Goal: Ask a question

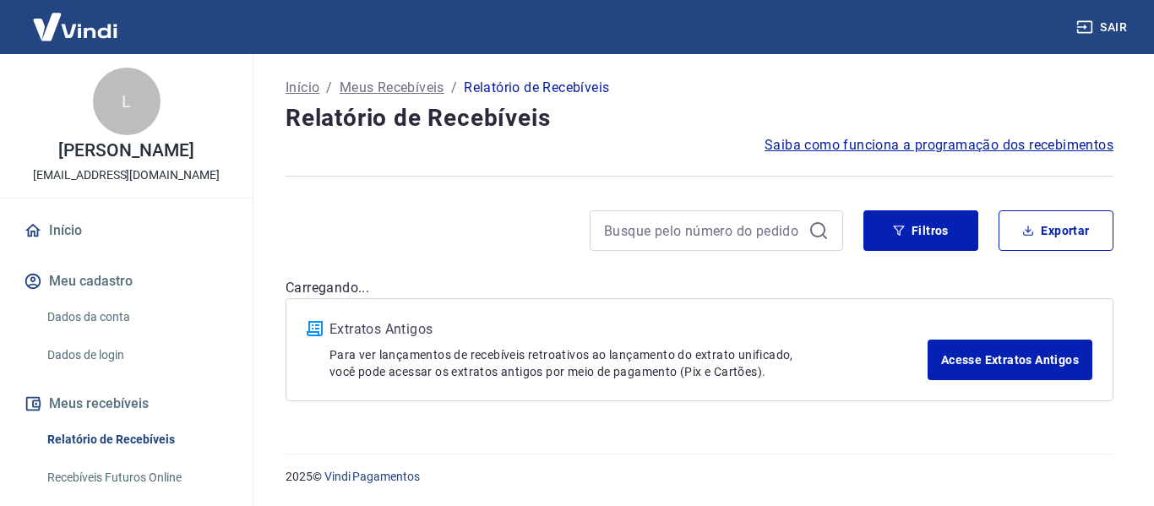
drag, startPoint x: 379, startPoint y: 210, endPoint x: 161, endPoint y: 84, distance: 252.2
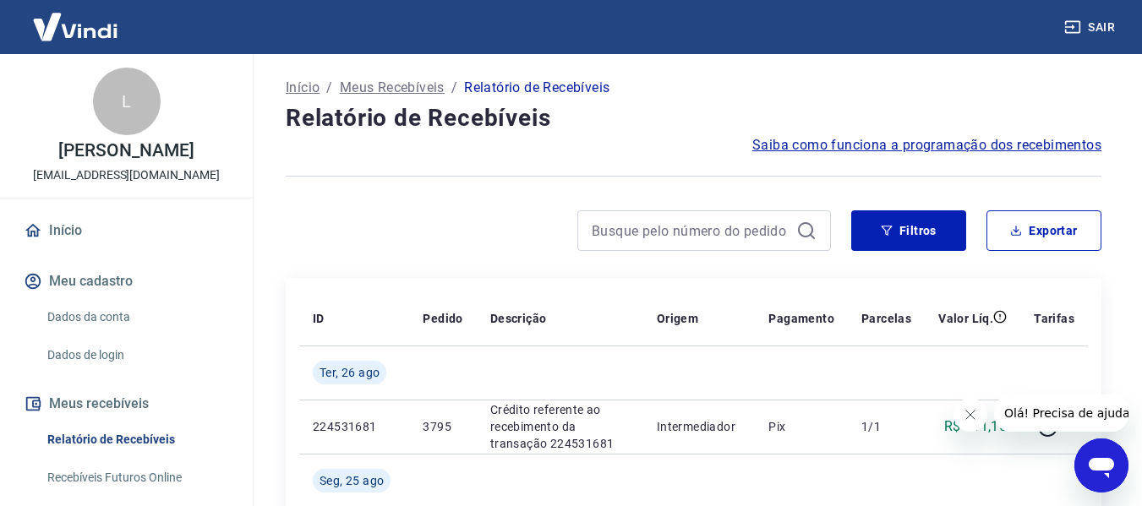
click at [1083, 468] on div "Abrir janela de mensagens" at bounding box center [1101, 465] width 51 height 51
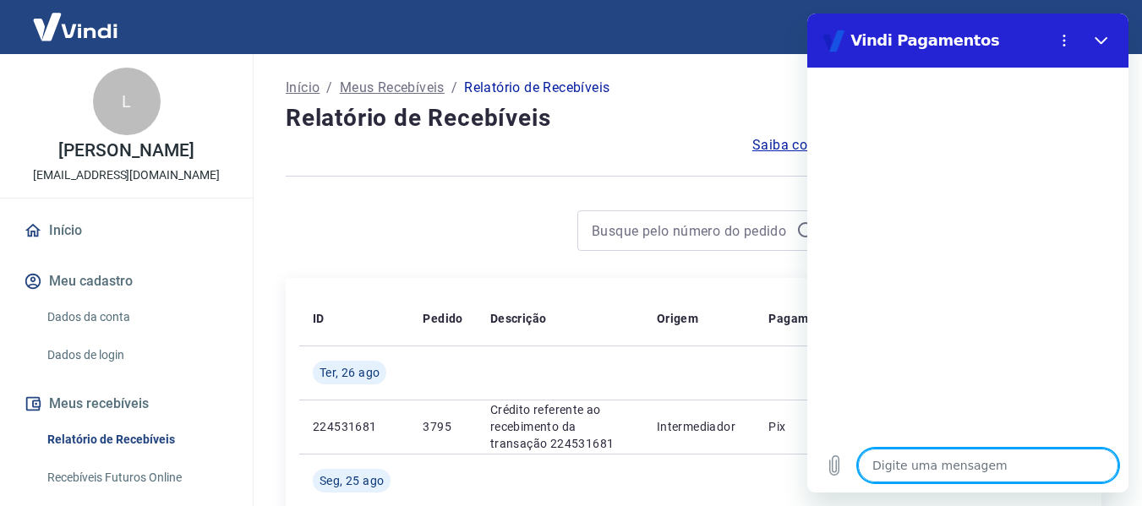
scroll to position [84, 0]
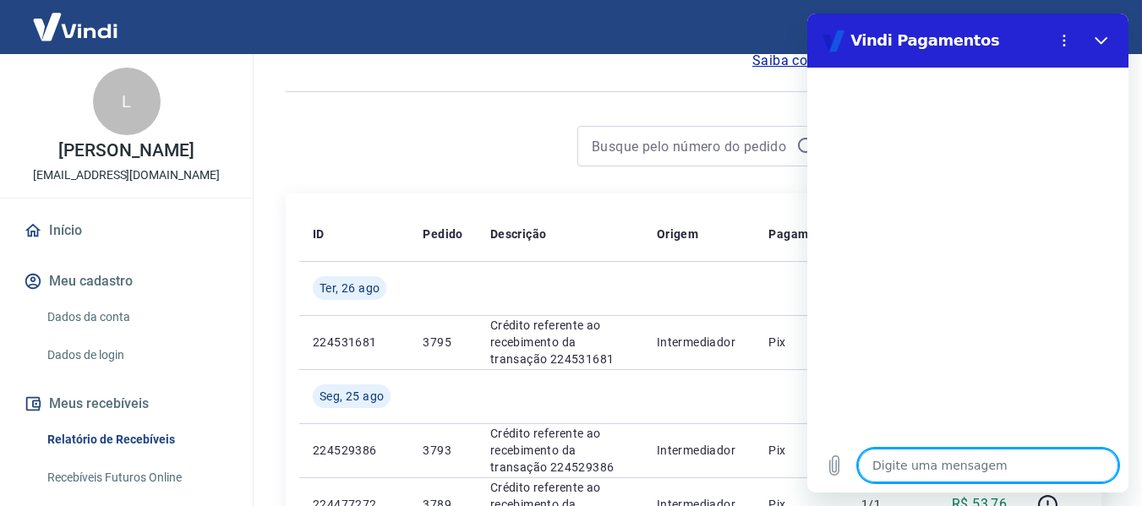
click at [950, 470] on textarea at bounding box center [988, 466] width 260 height 34
type textarea "b"
type textarea "x"
type textarea "bo"
type textarea "x"
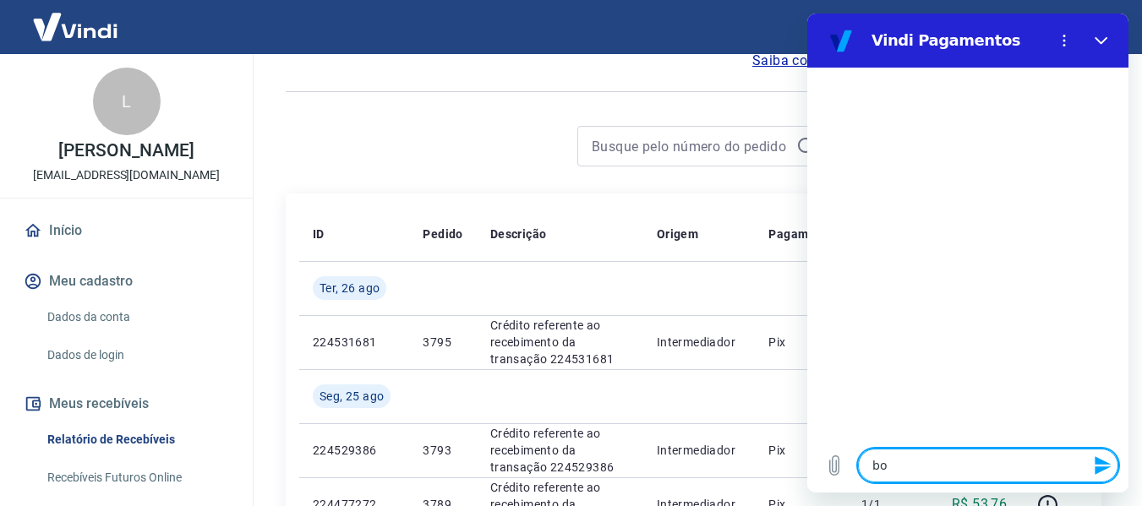
type textarea "bom"
type textarea "x"
type textarea "bom"
type textarea "x"
type textarea "bom d"
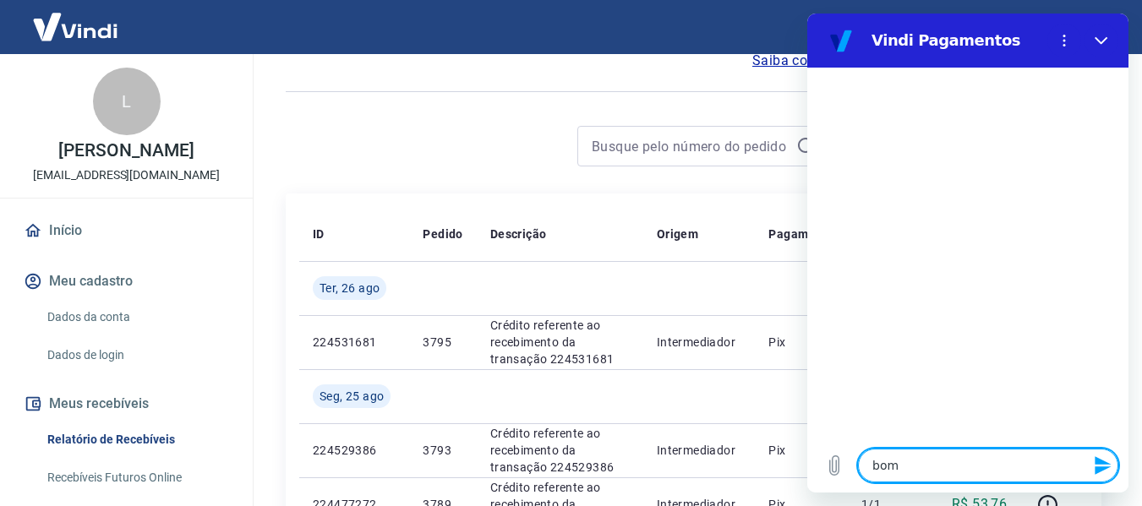
type textarea "x"
type textarea "bom di"
type textarea "x"
type textarea "bom dii"
type textarea "x"
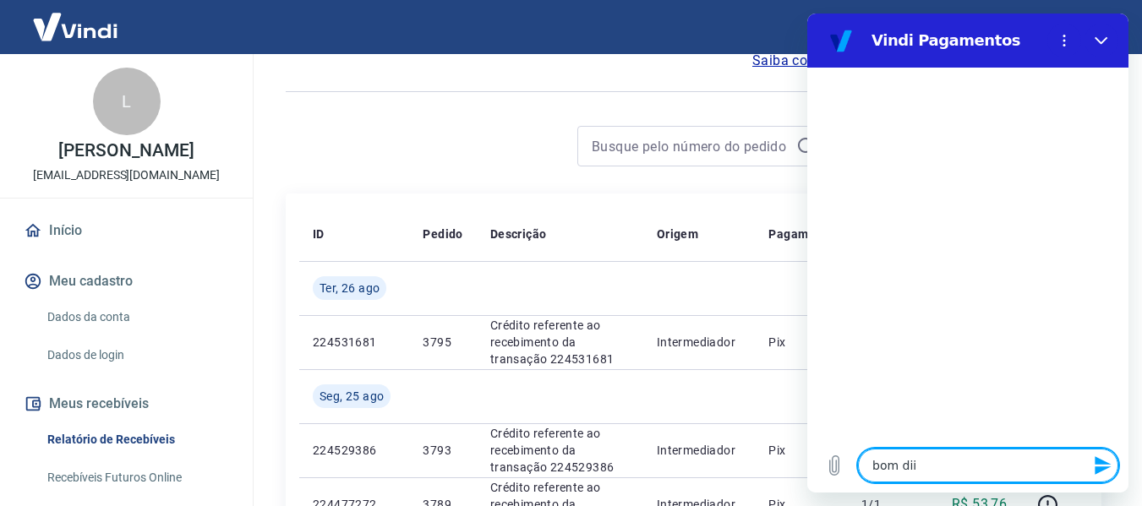
type textarea "bom diia"
type textarea "x"
type textarea "bom diia"
type textarea "x"
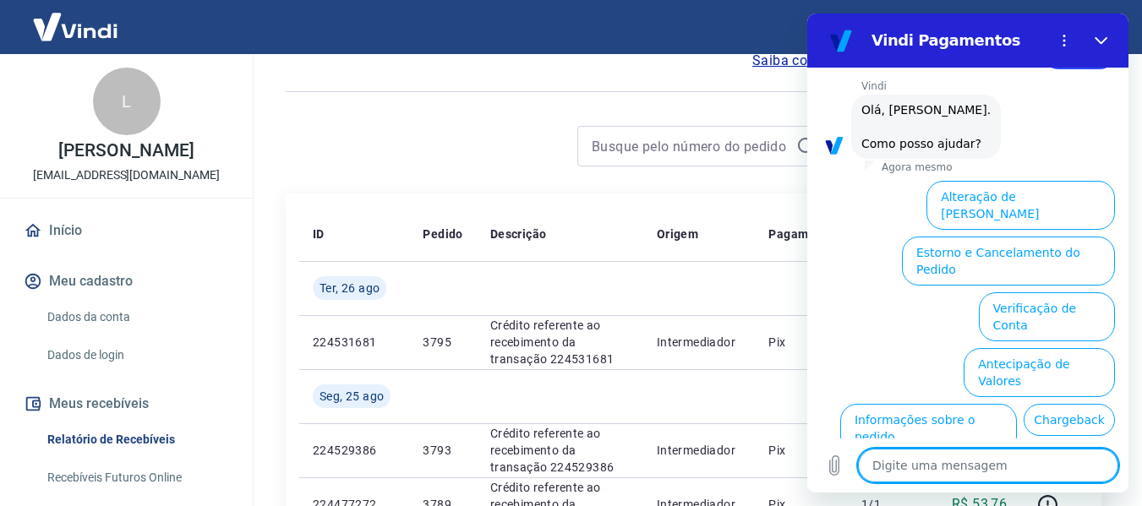
scroll to position [152, 0]
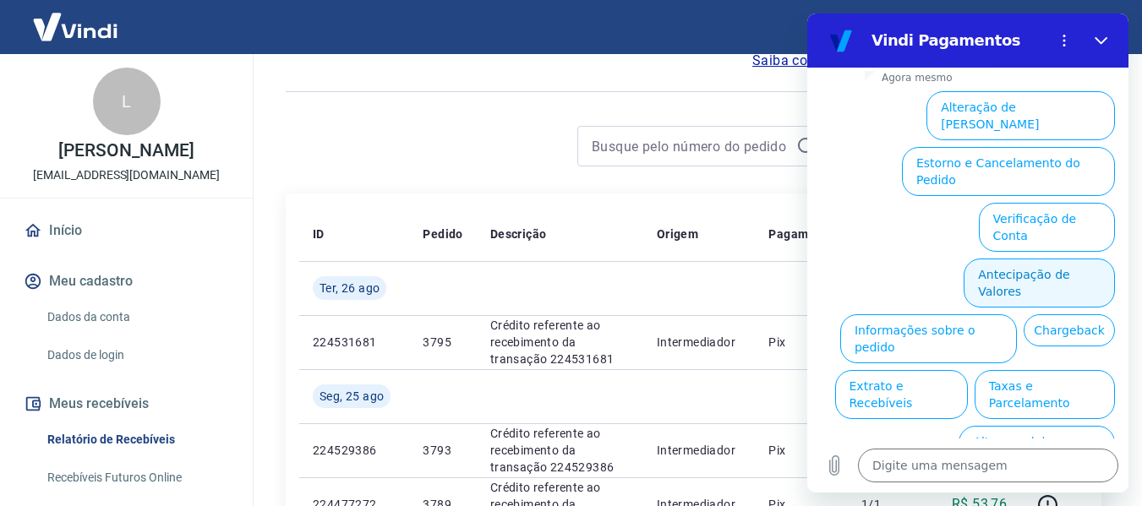
click at [1058, 259] on button "Antecipação de Valores" at bounding box center [1038, 283] width 151 height 49
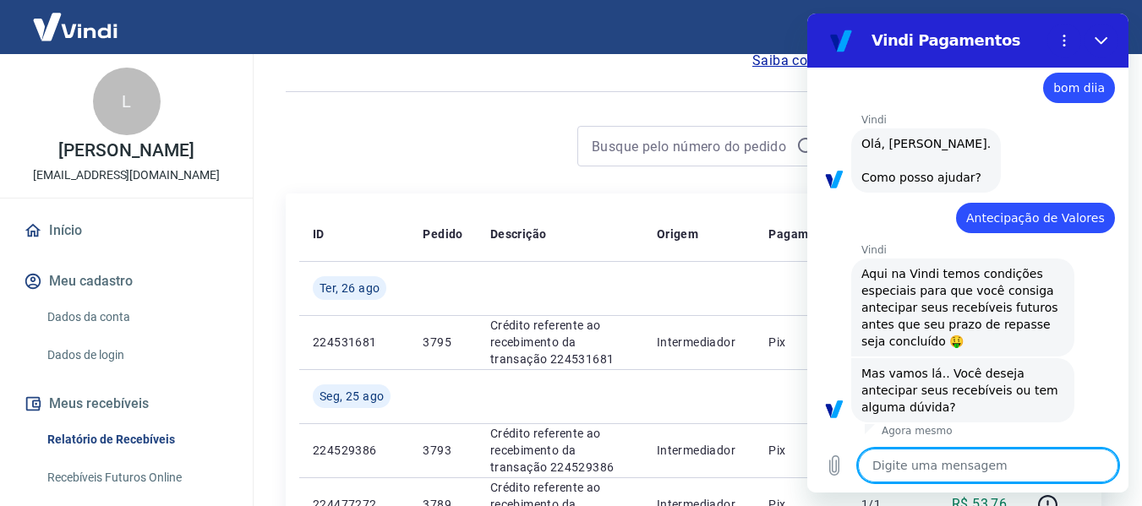
scroll to position [110, 0]
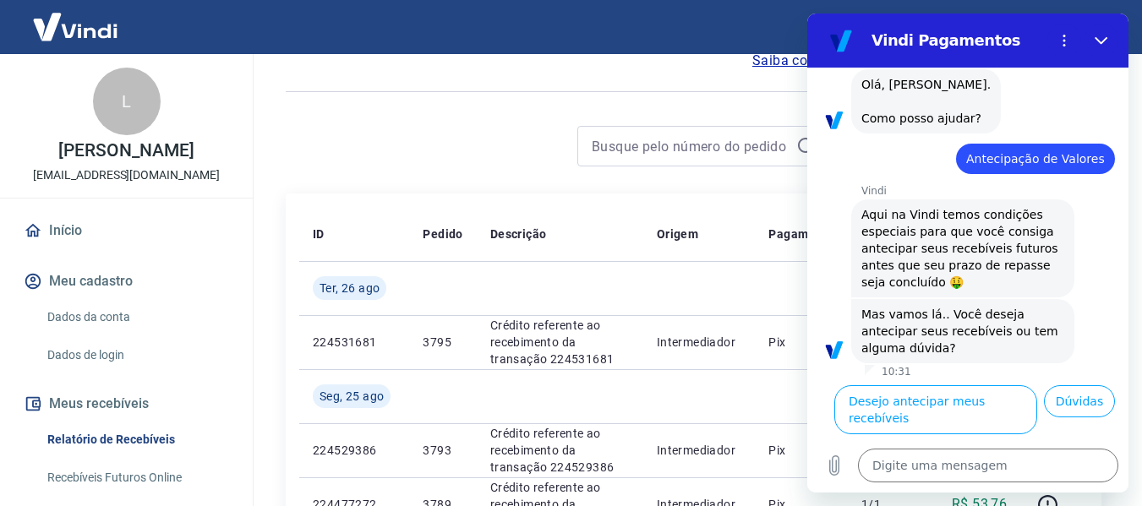
click at [1000, 385] on button "Desejo antecipar meus recebíveis" at bounding box center [935, 409] width 203 height 49
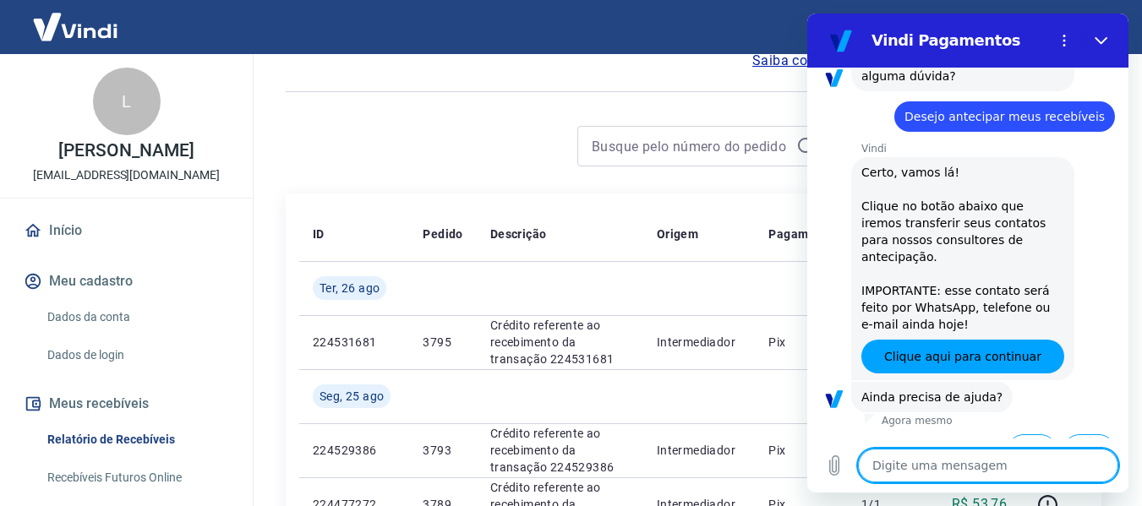
scroll to position [375, 0]
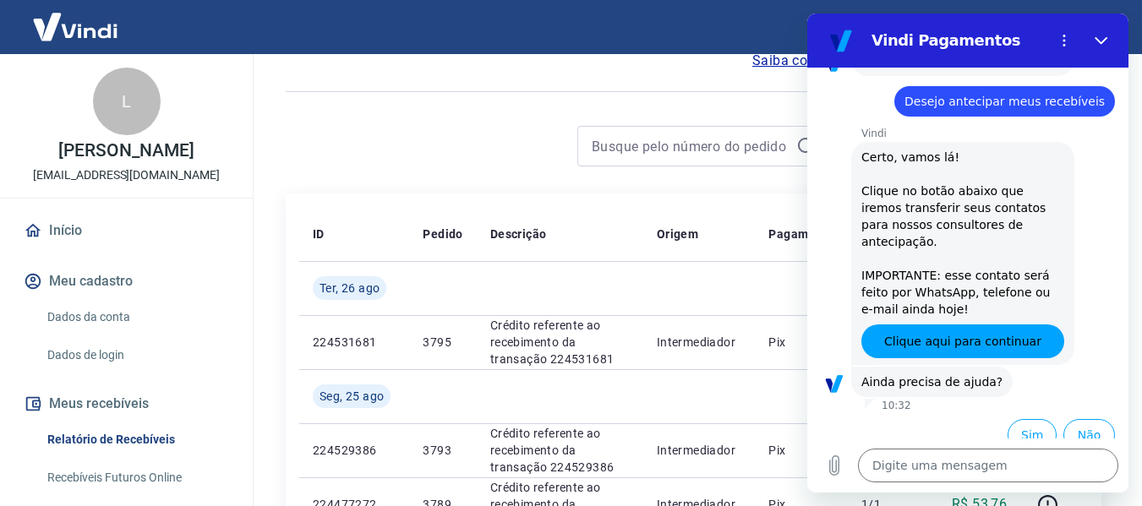
type textarea "x"
